Goal: Task Accomplishment & Management: Complete application form

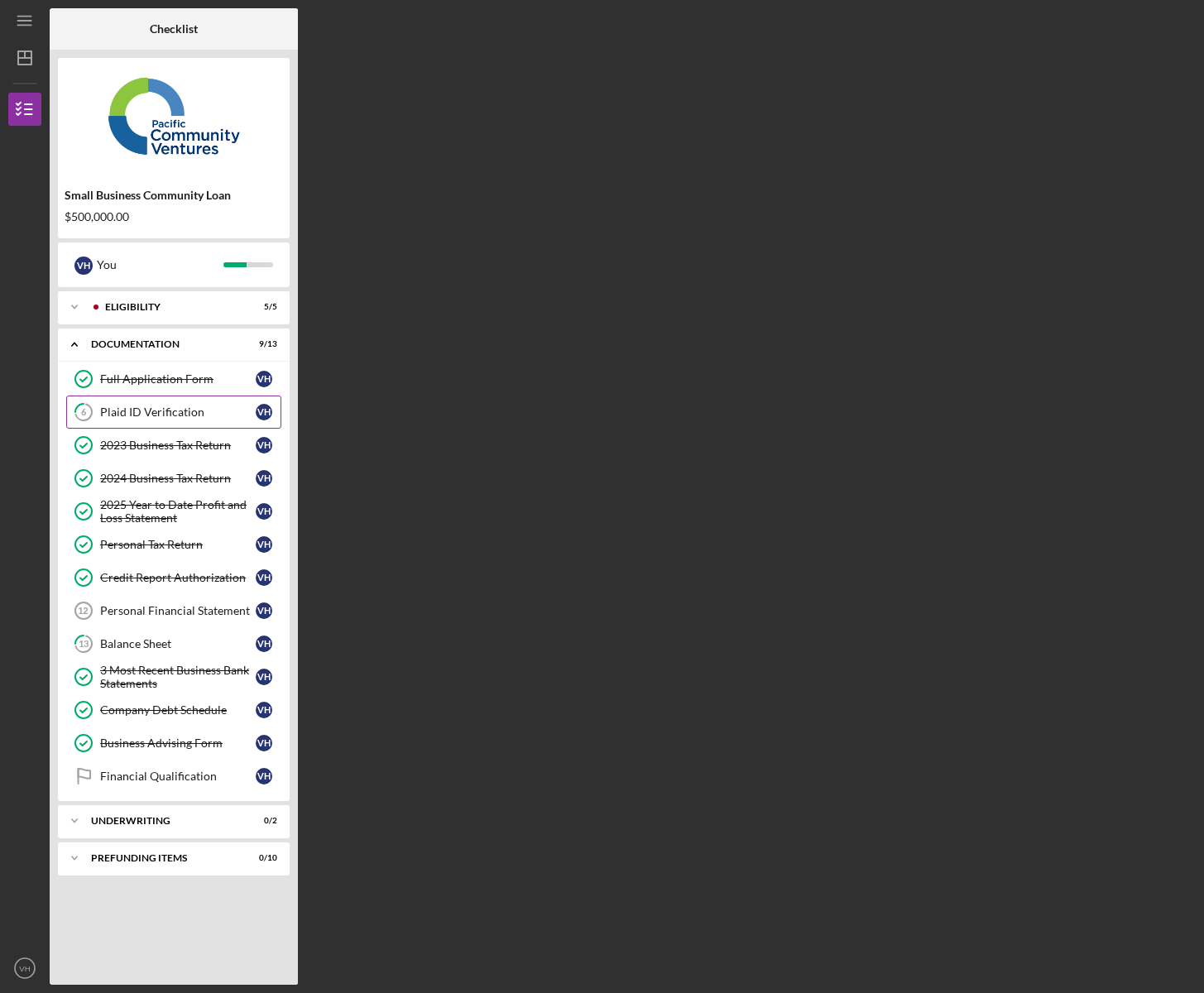
click at [151, 418] on div "Plaid ID Verification" at bounding box center [177, 412] width 156 height 13
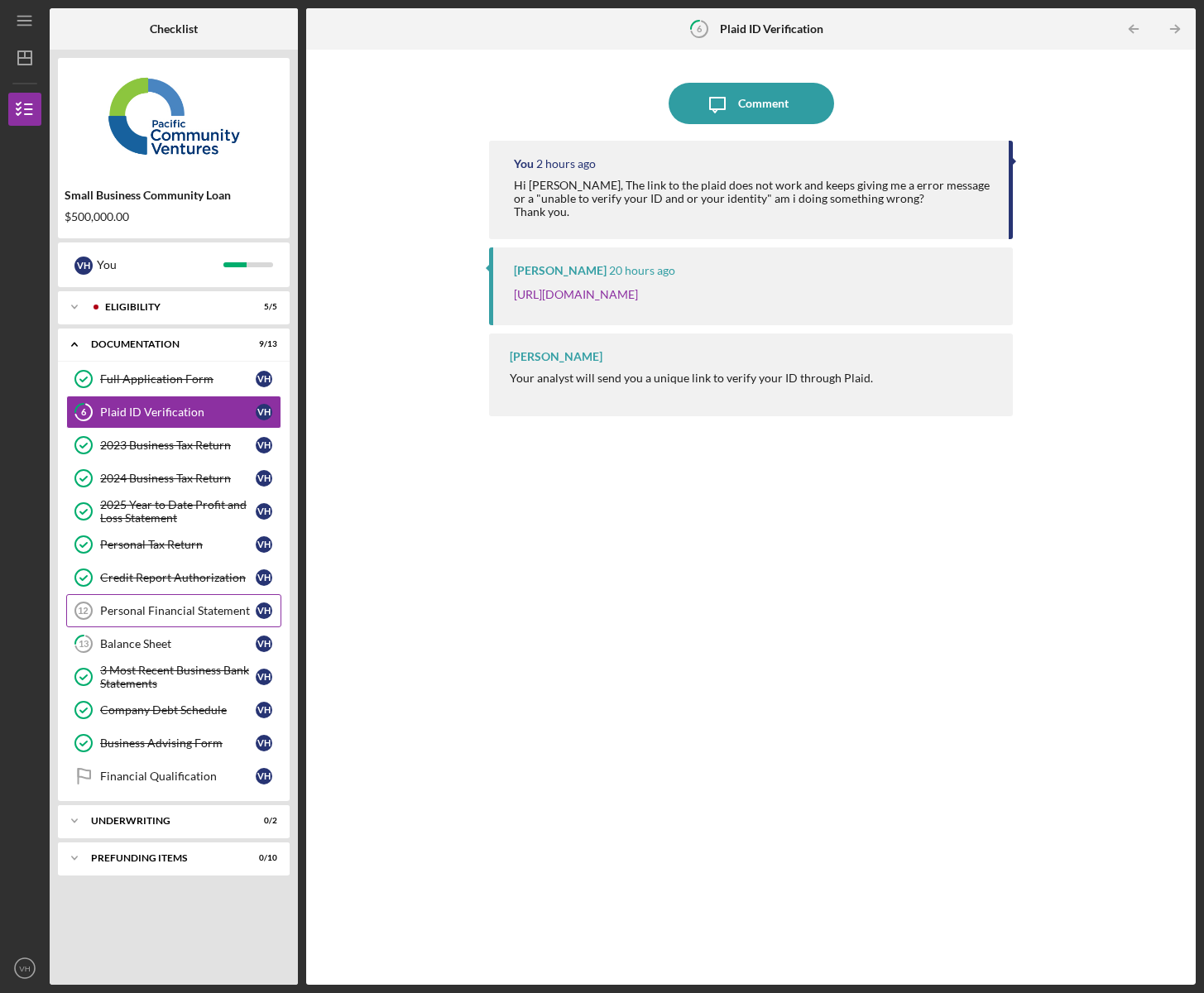
click at [145, 607] on div "Personal Financial Statement" at bounding box center [177, 611] width 156 height 13
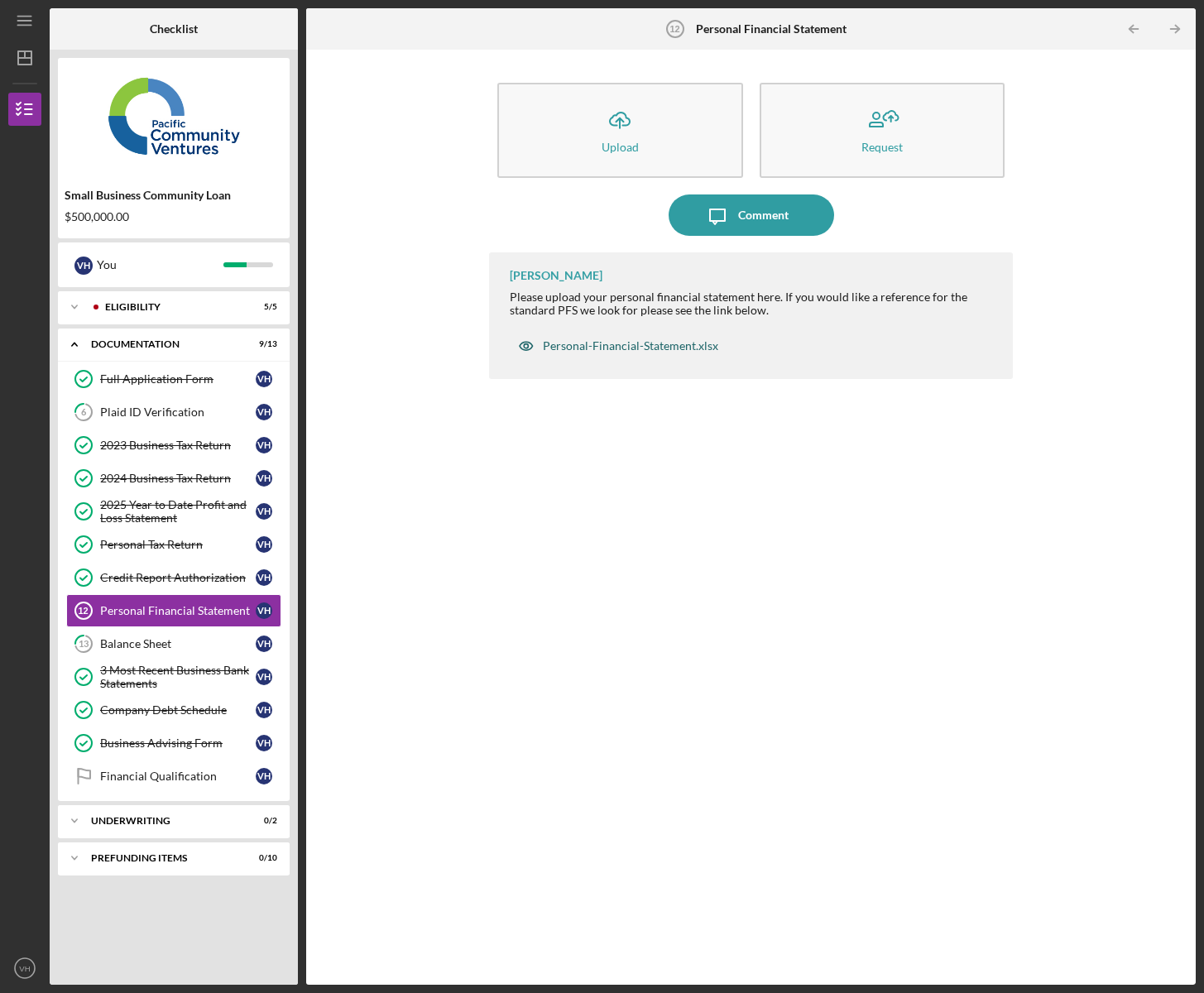
click at [615, 349] on div "Personal-Financial-Statement.xlsx" at bounding box center [630, 346] width 176 height 13
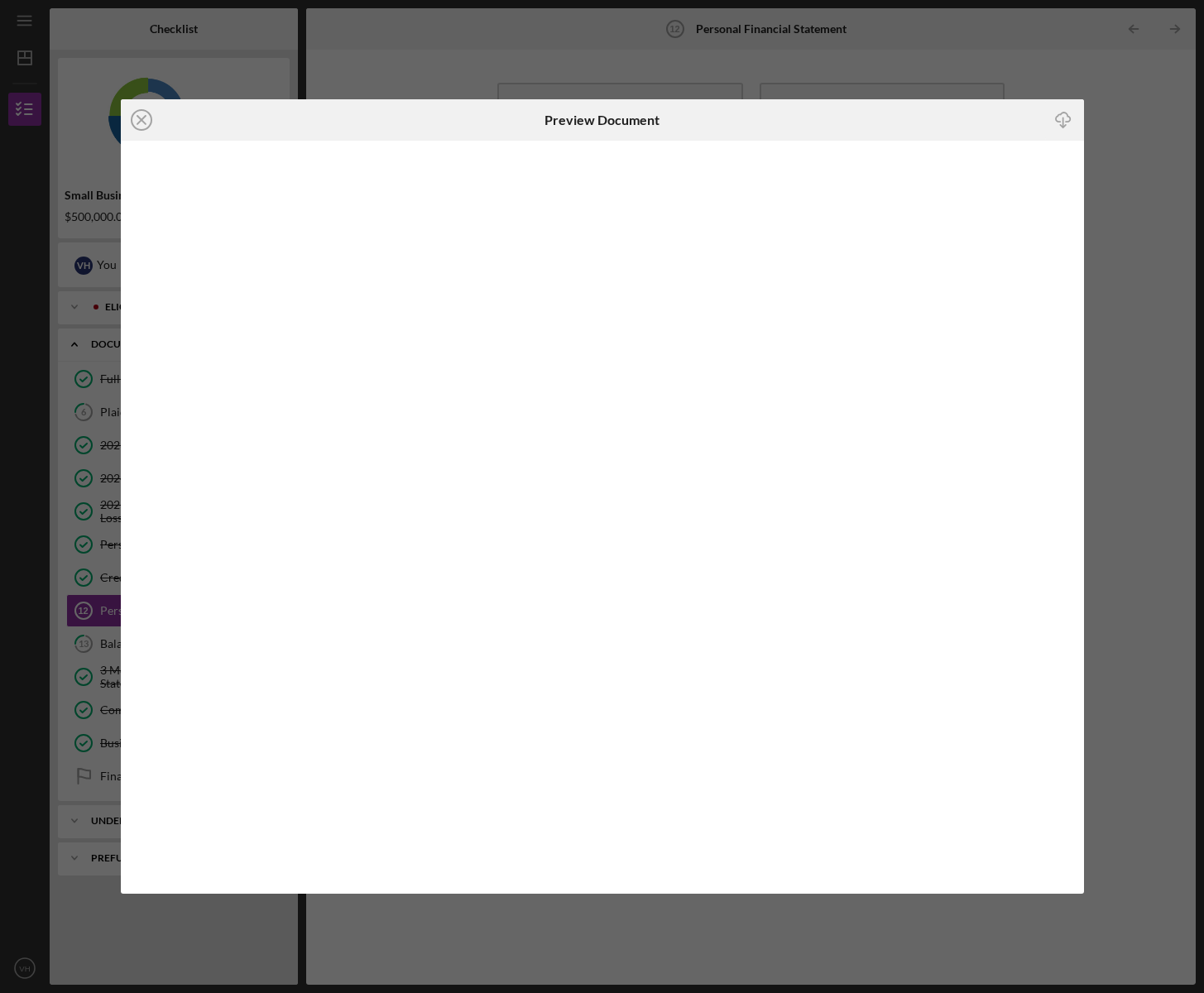
click at [1064, 121] on icon "Icon/Download" at bounding box center [1063, 120] width 37 height 37
click at [134, 119] on icon "Icon/Close" at bounding box center [142, 119] width 41 height 41
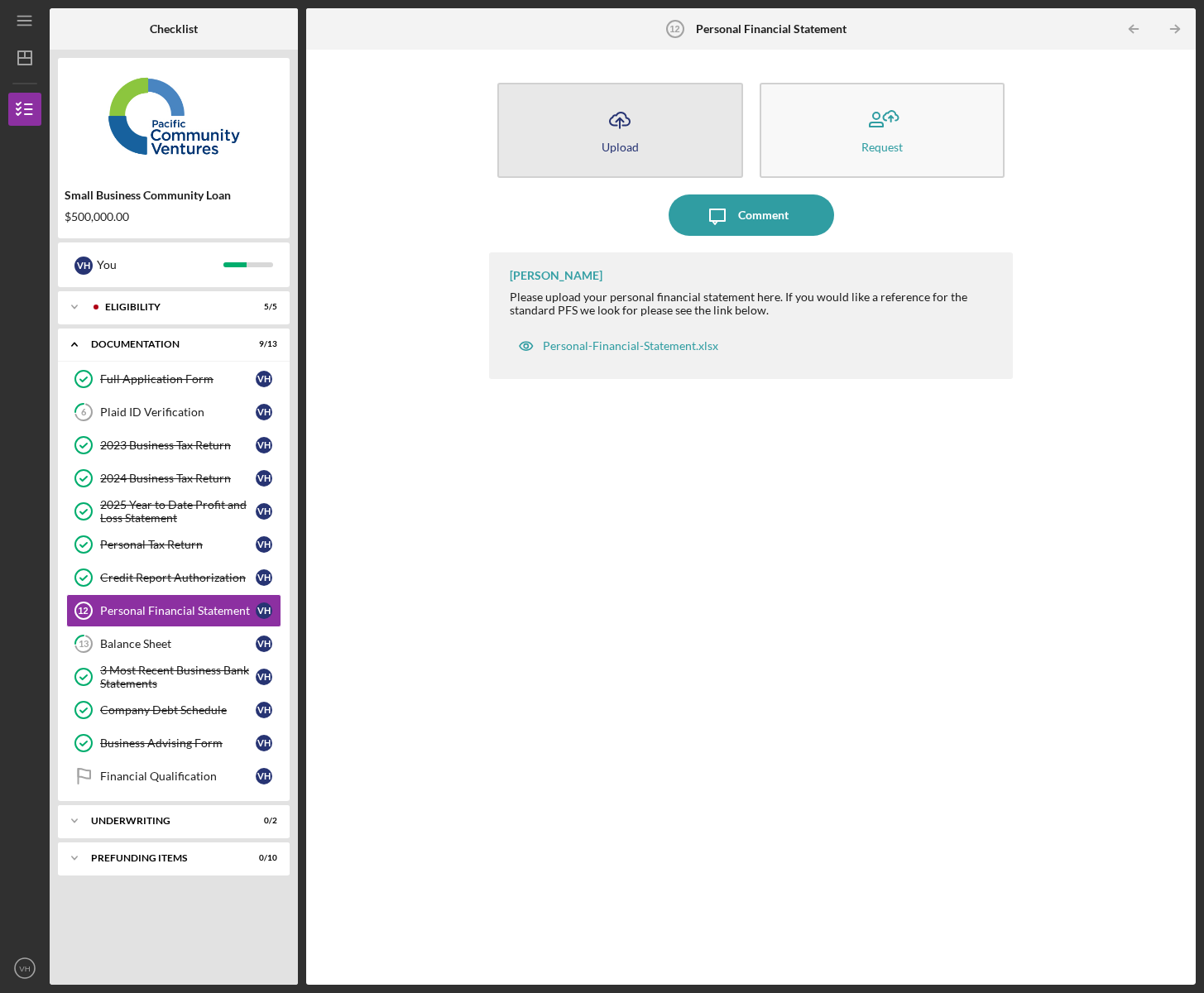
click at [614, 127] on icon "Icon/Upload" at bounding box center [619, 119] width 41 height 41
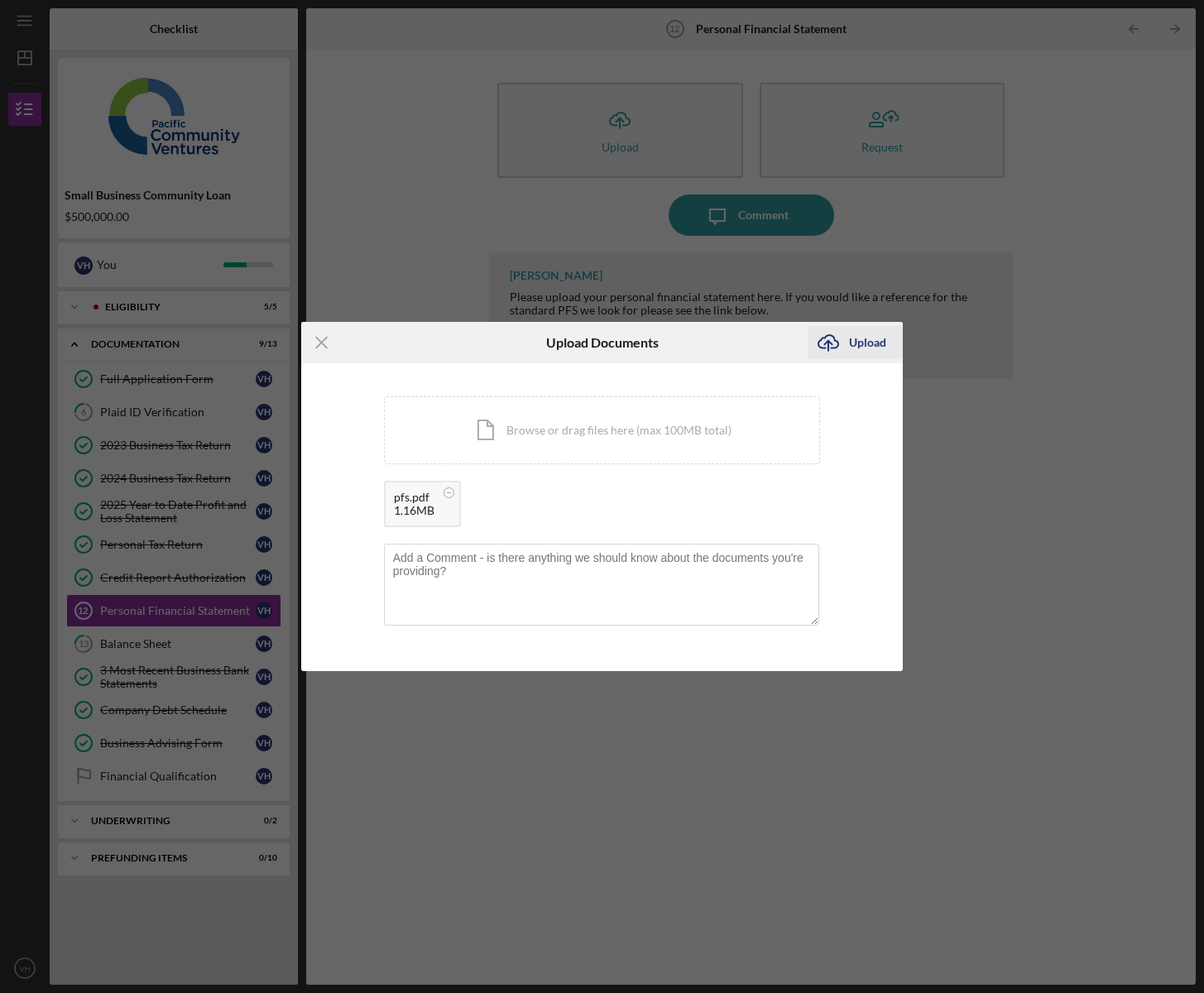
click at [860, 342] on div "Upload" at bounding box center [868, 342] width 37 height 33
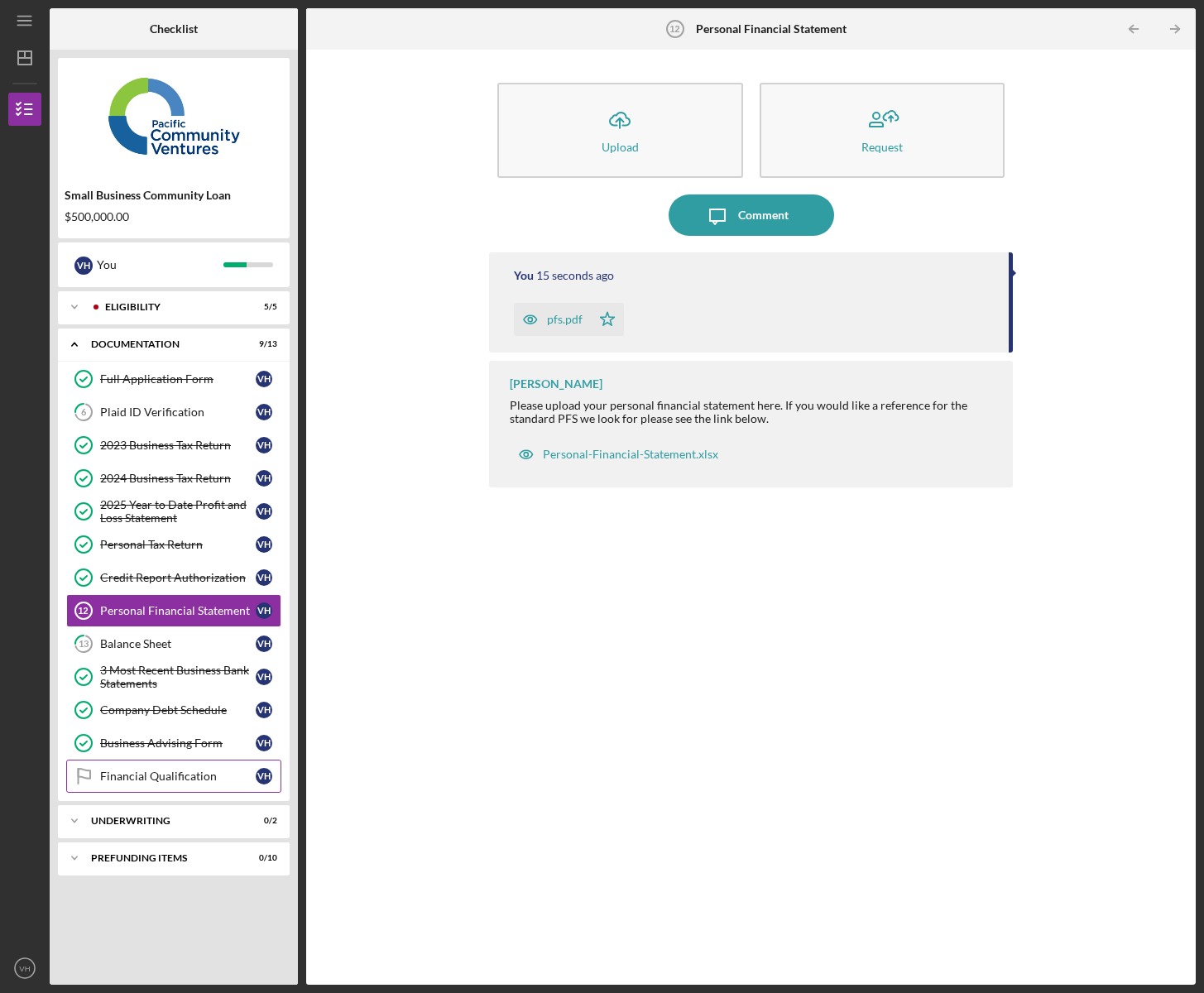
click at [202, 787] on link "Financial Qualification Financial Qualification V H" at bounding box center [173, 776] width 215 height 33
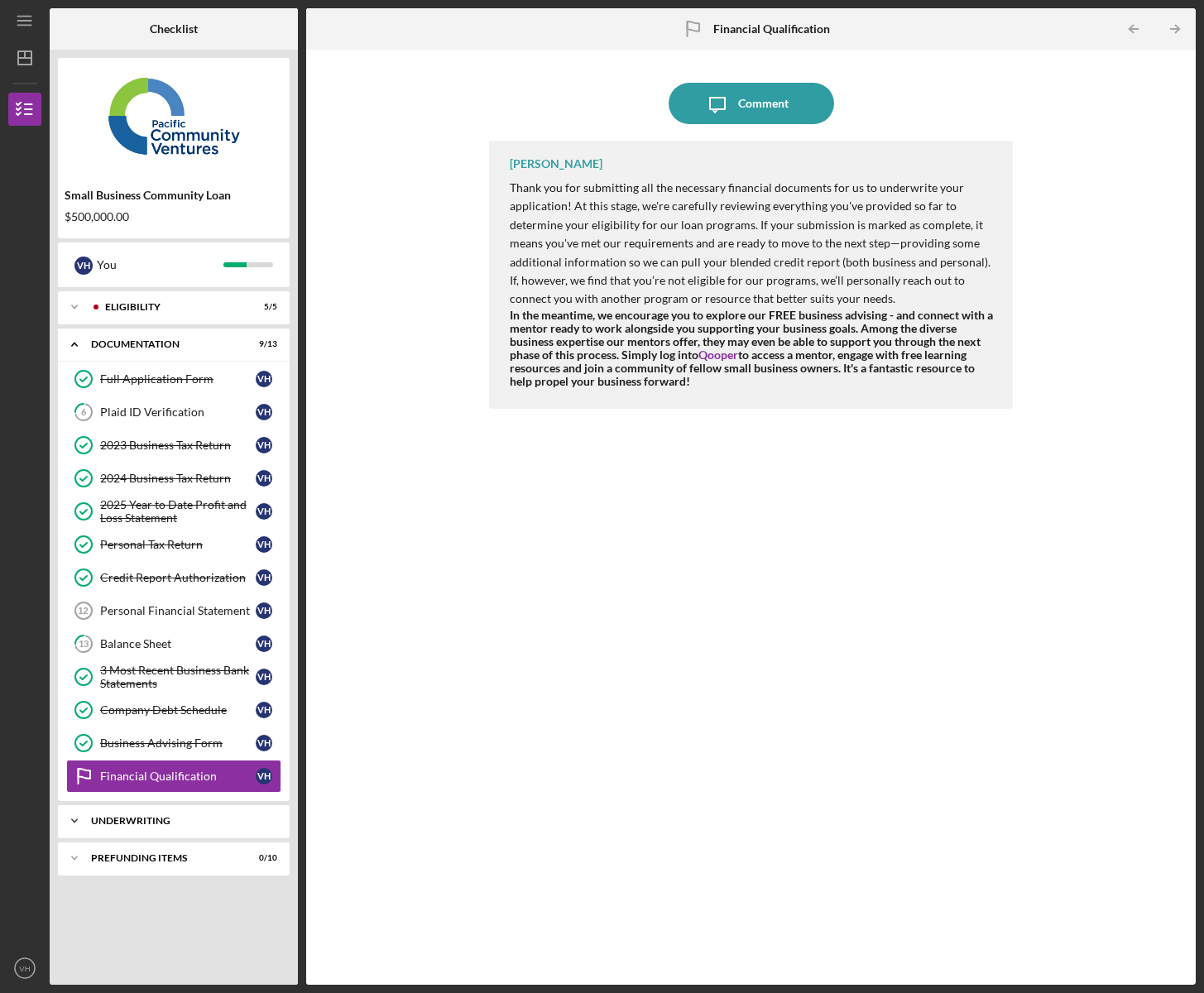
click at [186, 816] on div "Icon/Expander Underwriting 0 / 2" at bounding box center [174, 821] width 232 height 33
